Goal: Information Seeking & Learning: Find contact information

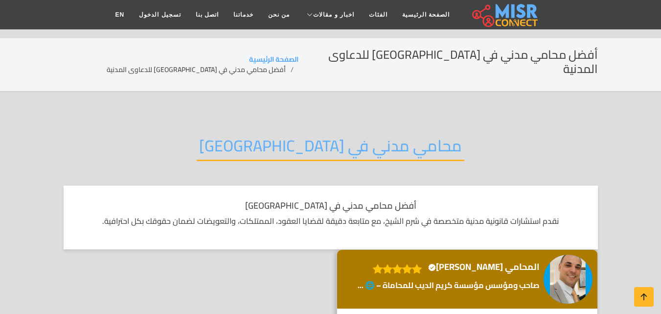
scroll to position [147, 0]
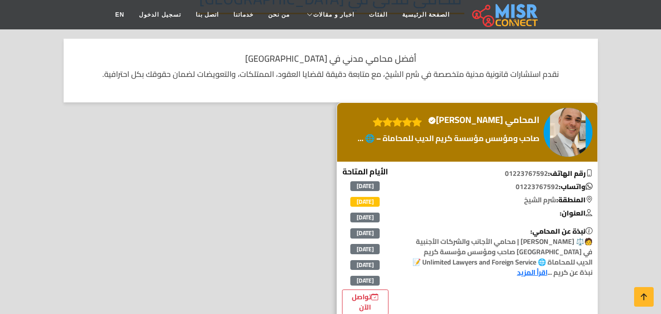
drag, startPoint x: 0, startPoint y: 0, endPoint x: 577, endPoint y: 126, distance: 590.8
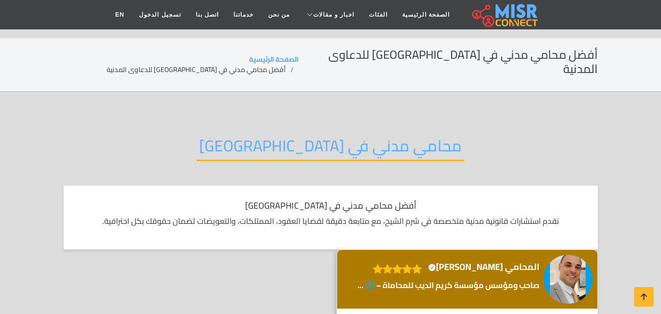
scroll to position [196, 0]
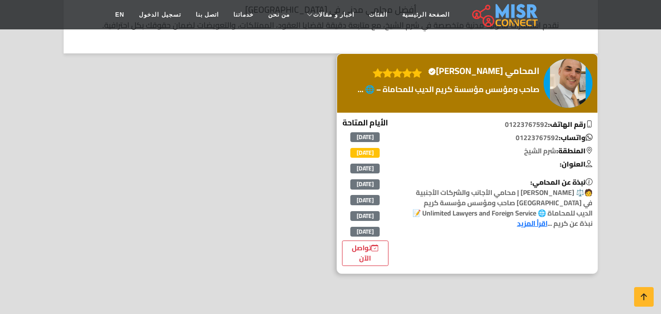
click at [534, 83] on p "صاحب ومؤسس مؤسسة كريم الديب للمحاماة – 🌐 ..." at bounding box center [448, 89] width 187 height 12
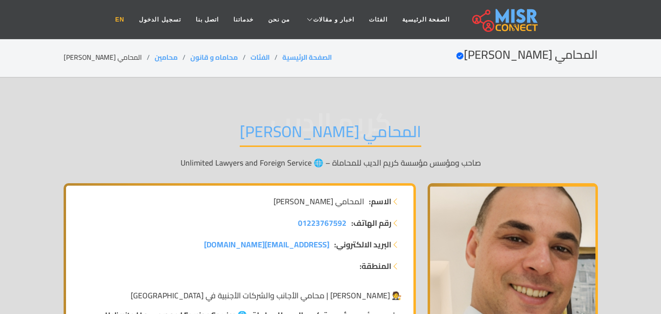
click at [132, 15] on link "EN" at bounding box center [120, 19] width 24 height 19
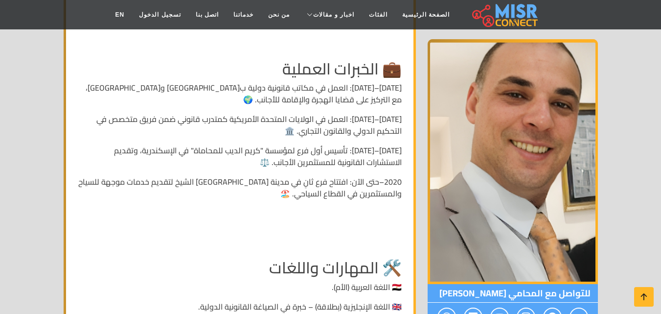
scroll to position [685, 0]
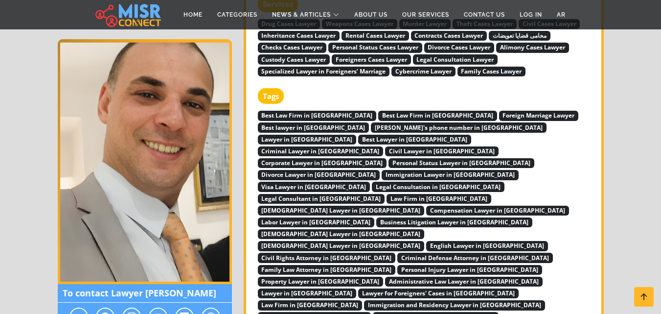
scroll to position [3082, 0]
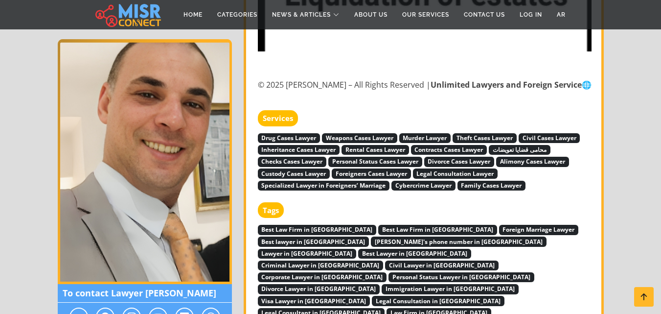
click at [309, 225] on span "Best Law Firm in Alexandria" at bounding box center [317, 230] width 119 height 10
click at [378, 225] on span "Best Law Firm in Sharm El-Sheikh" at bounding box center [437, 230] width 119 height 10
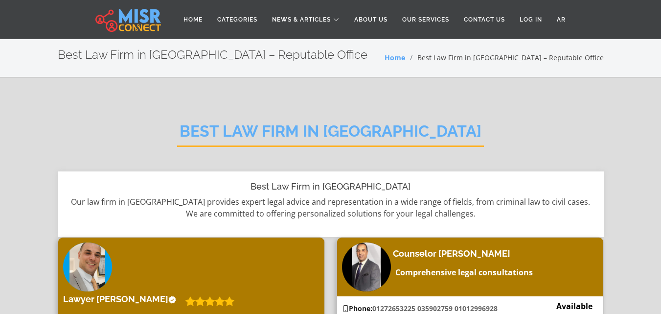
click at [329, 121] on div "Best Law Firm in Alexandria" at bounding box center [331, 139] width 546 height 64
click at [328, 124] on h2 "Best Law Firm in Alexandria" at bounding box center [330, 134] width 307 height 25
click at [328, 124] on h2 "Best Law Firm in [GEOGRAPHIC_DATA]" at bounding box center [330, 134] width 307 height 25
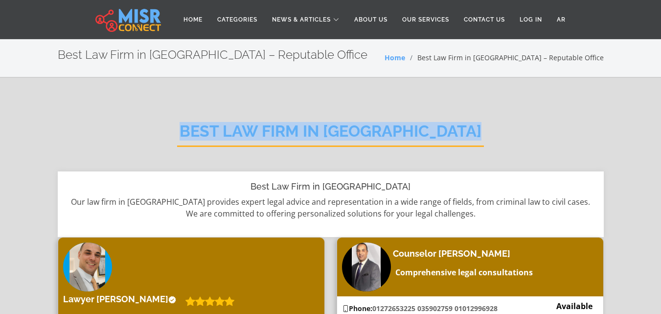
click at [328, 124] on h2 "Best Law Firm in [GEOGRAPHIC_DATA]" at bounding box center [330, 134] width 307 height 25
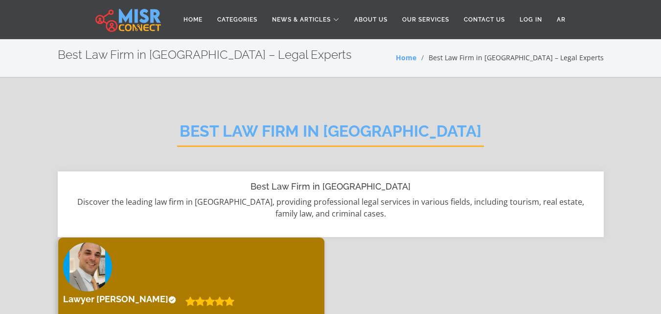
click at [414, 129] on h2 "Best Law Firm in Sharm El-Sheikh" at bounding box center [330, 134] width 307 height 25
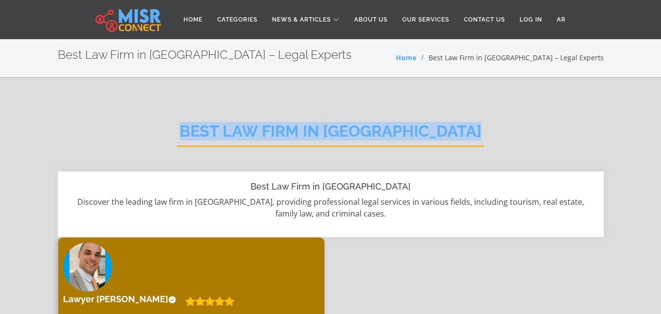
click at [414, 129] on h2 "Best Law Firm in Sharm El-Sheikh" at bounding box center [330, 134] width 307 height 25
click at [562, 16] on link "AR" at bounding box center [560, 19] width 23 height 19
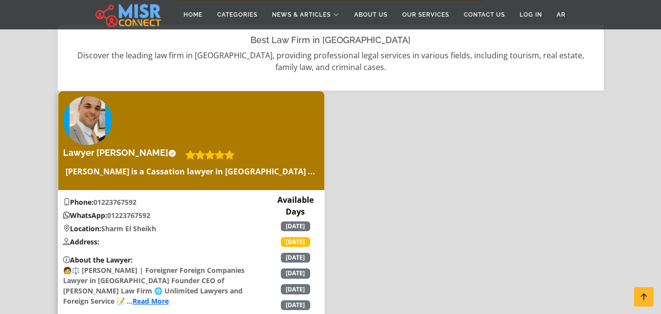
scroll to position [147, 0]
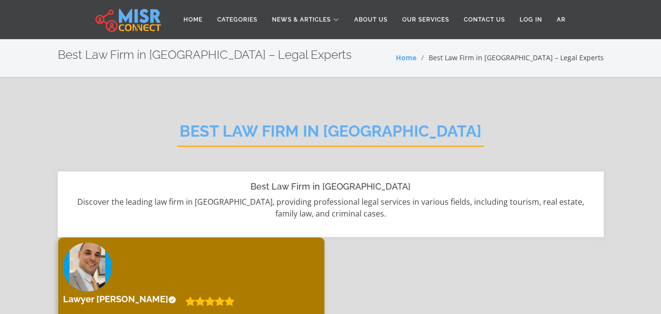
scroll to position [49, 0]
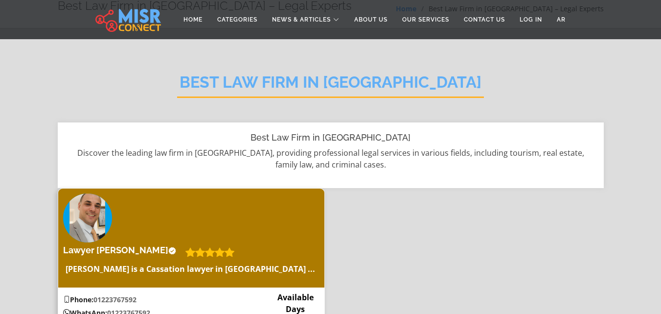
click at [174, 245] on h4 "Lawyer Karim El Deeb Verified account" at bounding box center [119, 250] width 113 height 11
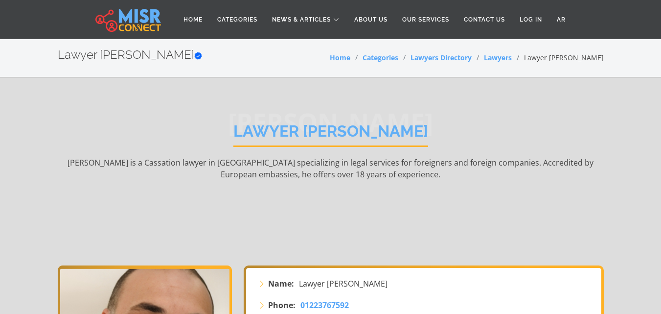
click at [360, 129] on h1 "Lawyer [PERSON_NAME]" at bounding box center [330, 134] width 195 height 25
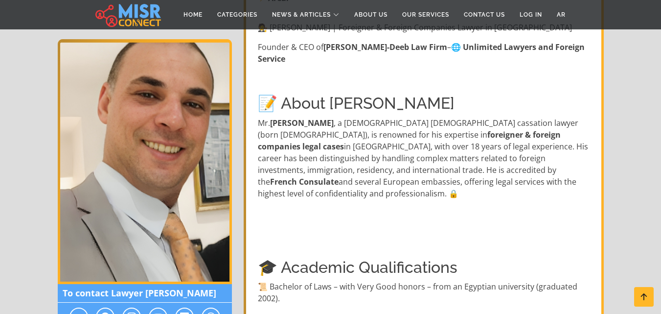
scroll to position [391, 0]
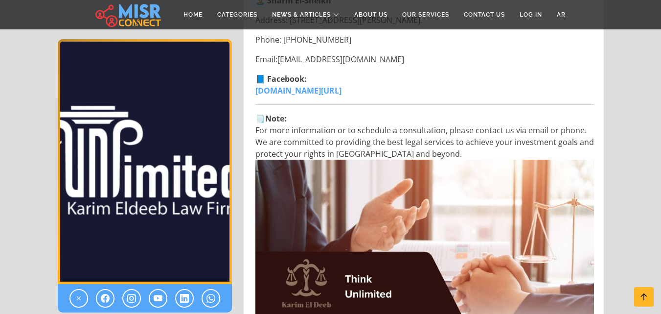
scroll to position [2837, 0]
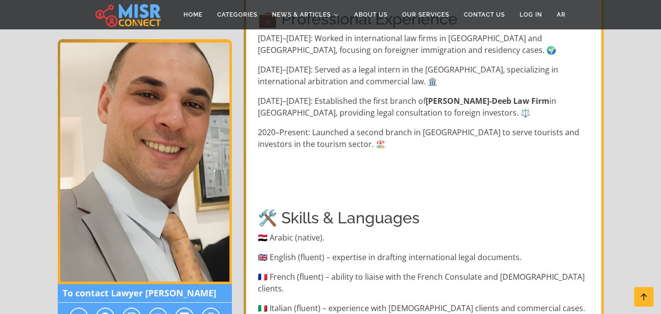
scroll to position [489, 0]
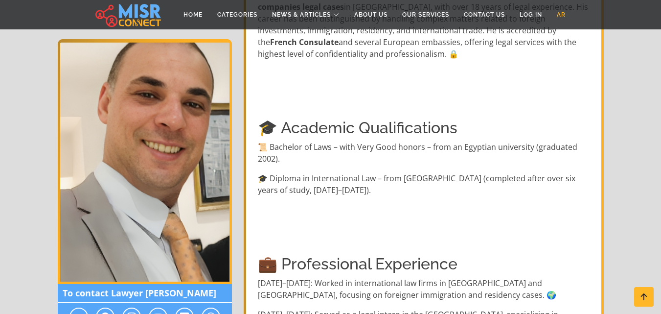
click at [566, 13] on link "AR" at bounding box center [560, 14] width 23 height 19
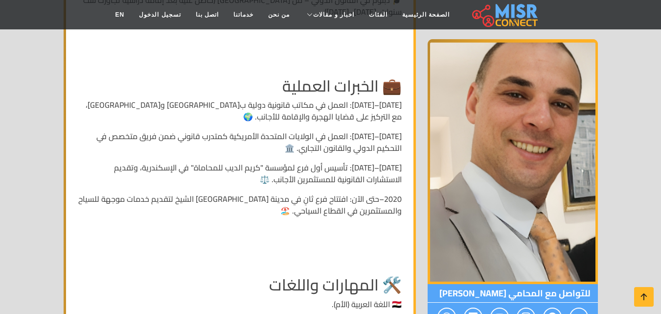
scroll to position [245, 0]
